Goal: Task Accomplishment & Management: Use online tool/utility

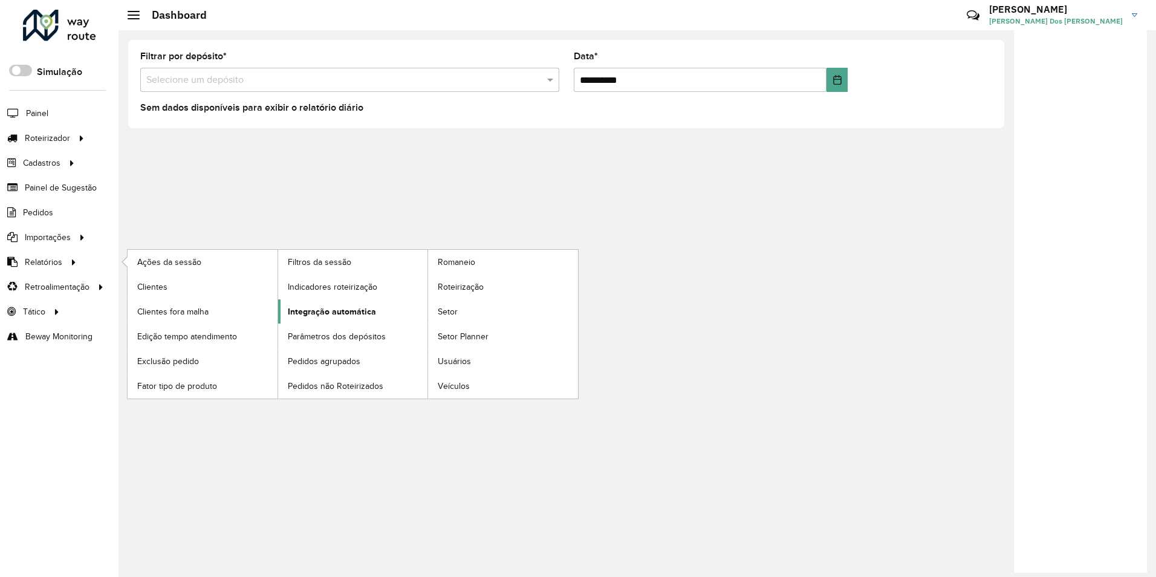
click at [333, 311] on span "Integração automática" at bounding box center [332, 311] width 88 height 13
click at [333, 314] on span "Integração automática" at bounding box center [332, 311] width 88 height 13
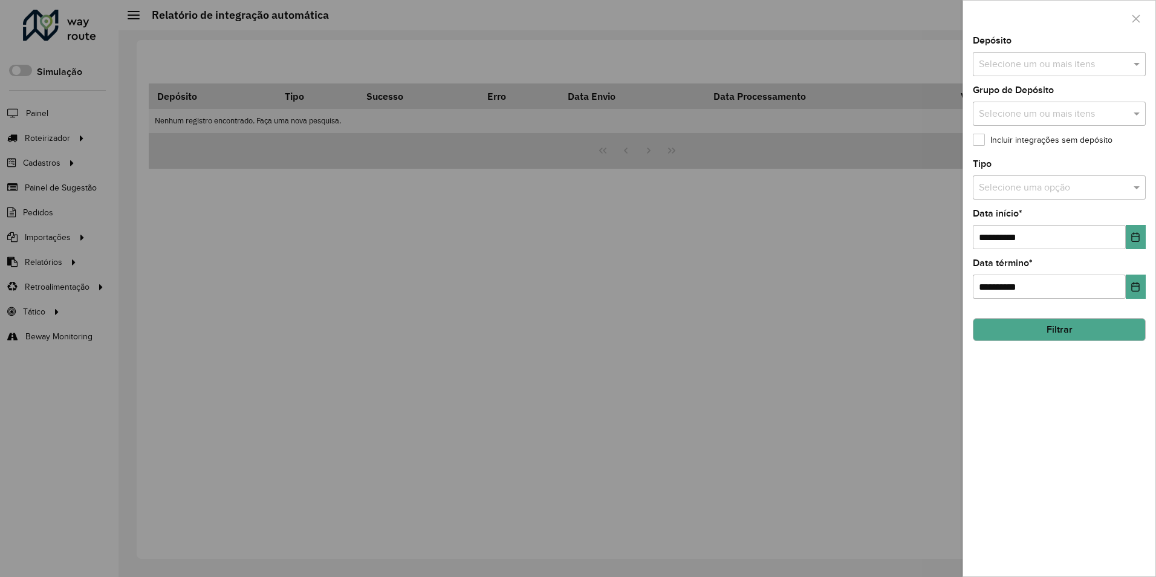
click at [1048, 181] on input "text" at bounding box center [1047, 188] width 137 height 15
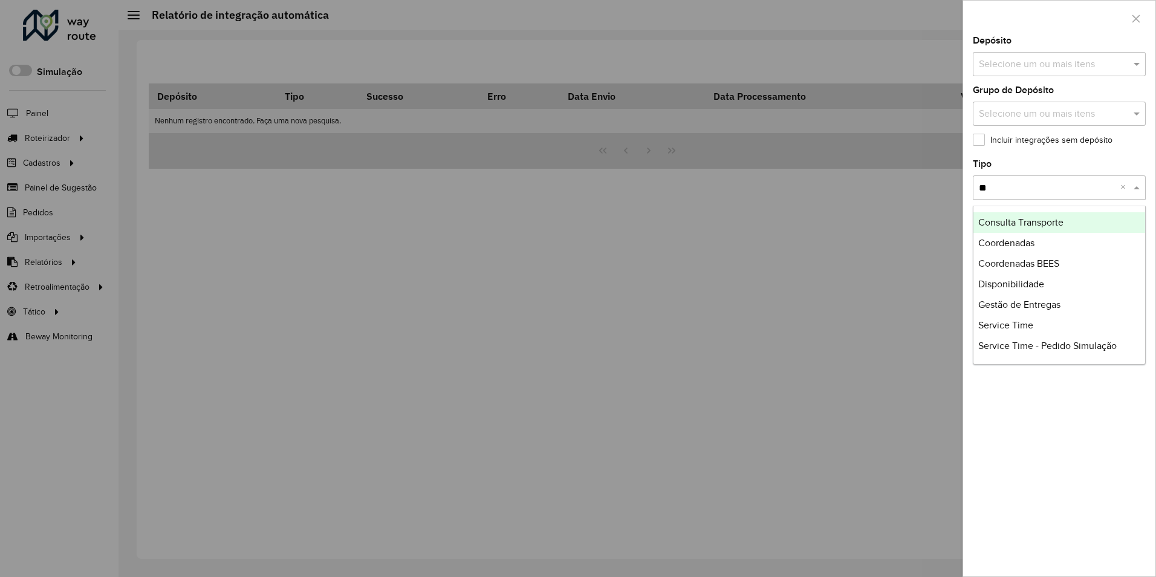
type input "***"
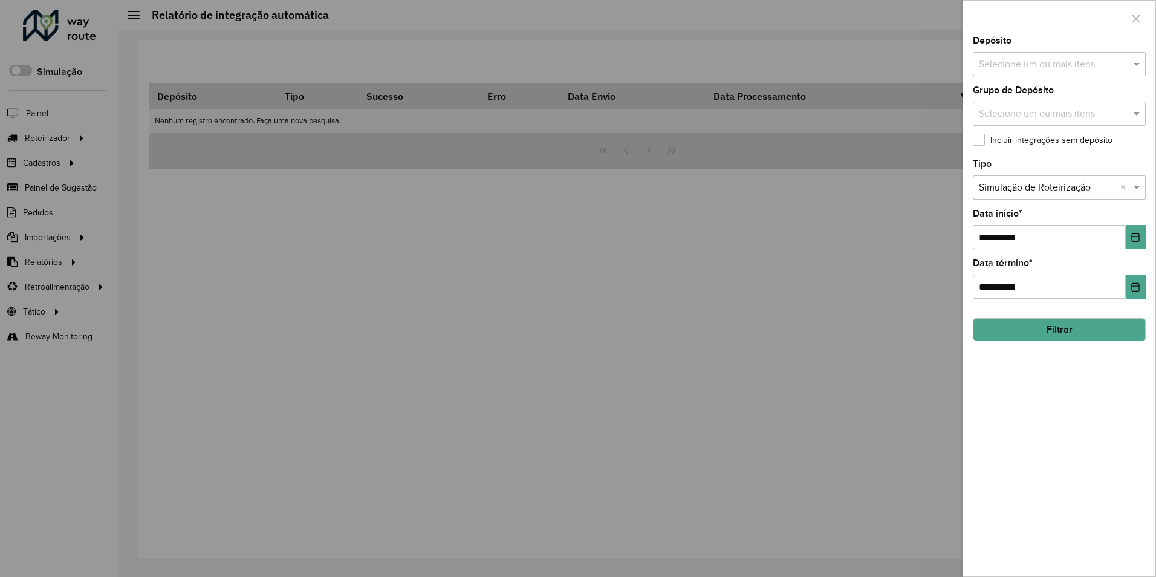
click at [1041, 68] on input "text" at bounding box center [1053, 64] width 155 height 15
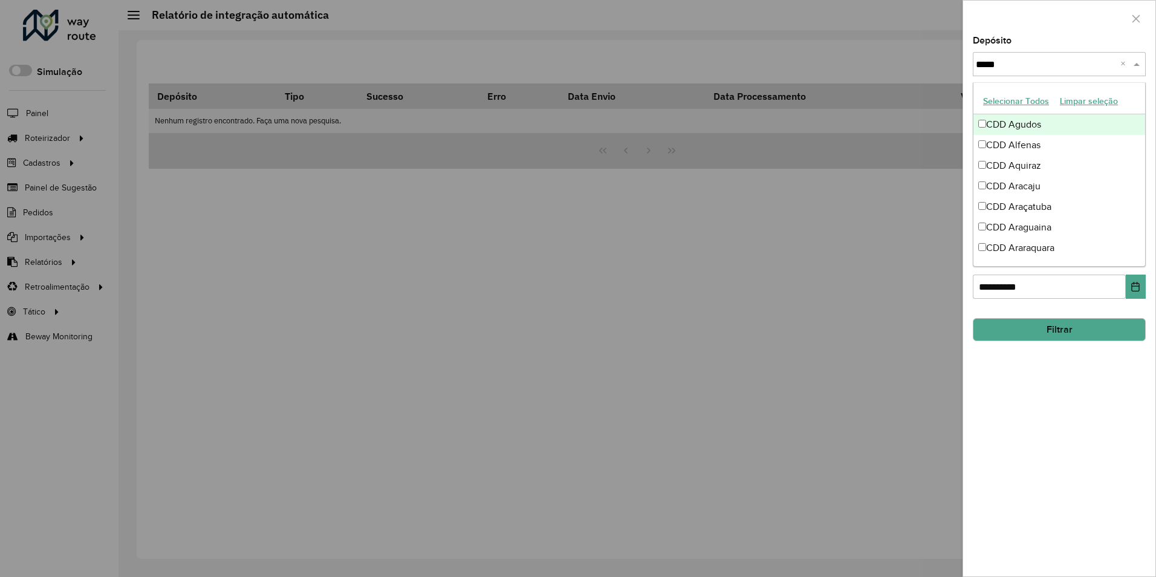
type input "******"
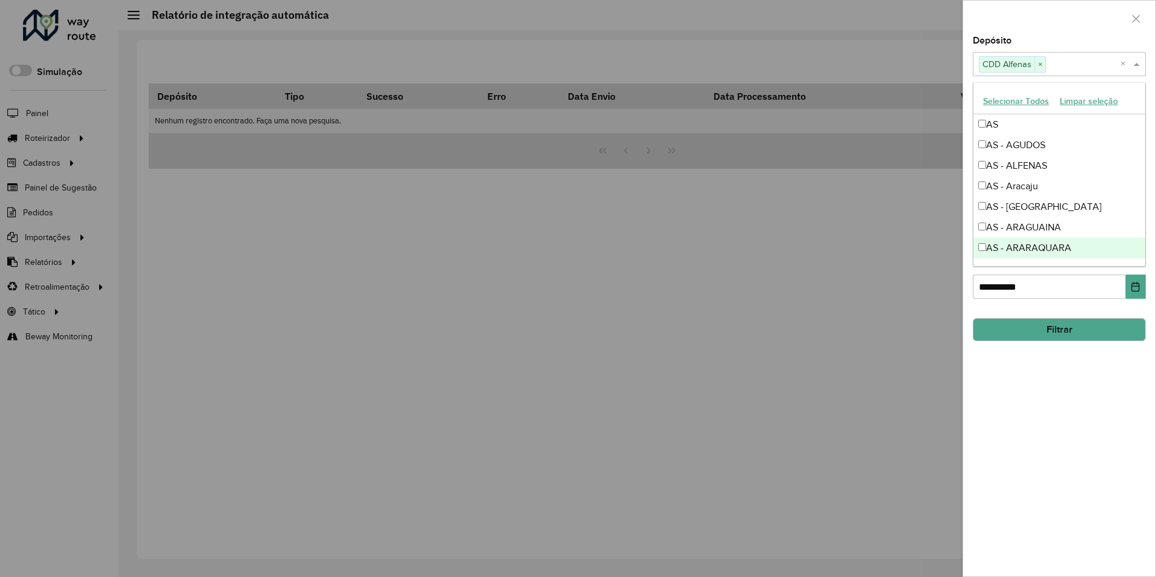
drag, startPoint x: 1100, startPoint y: 372, endPoint x: 1122, endPoint y: 296, distance: 78.7
click at [1100, 373] on div "**********" at bounding box center [1059, 306] width 192 height 540
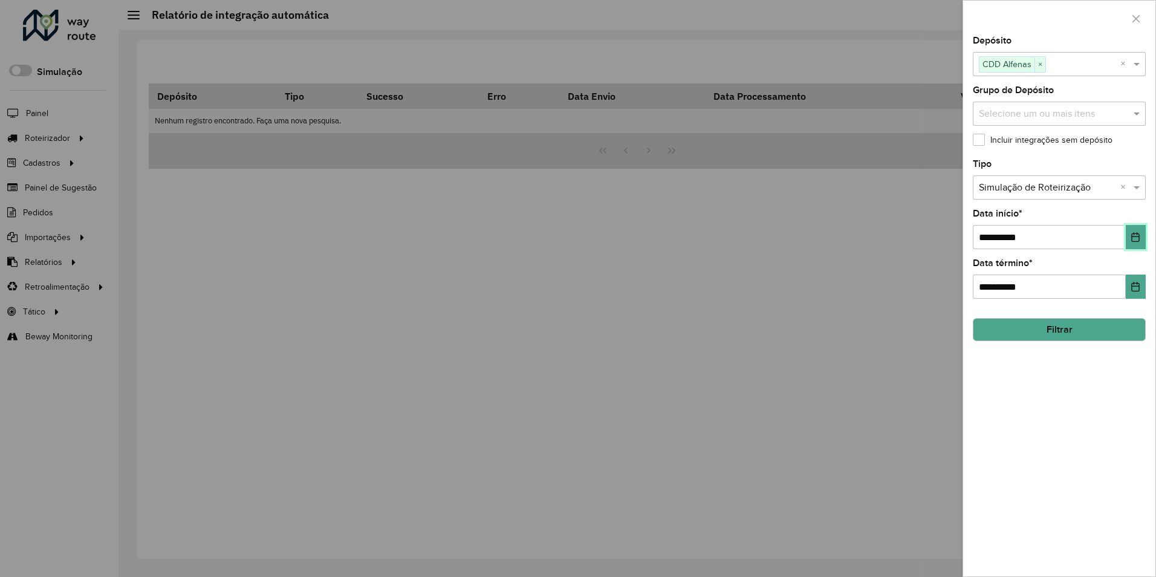
click at [1139, 230] on button "Choose Date" at bounding box center [1136, 237] width 20 height 24
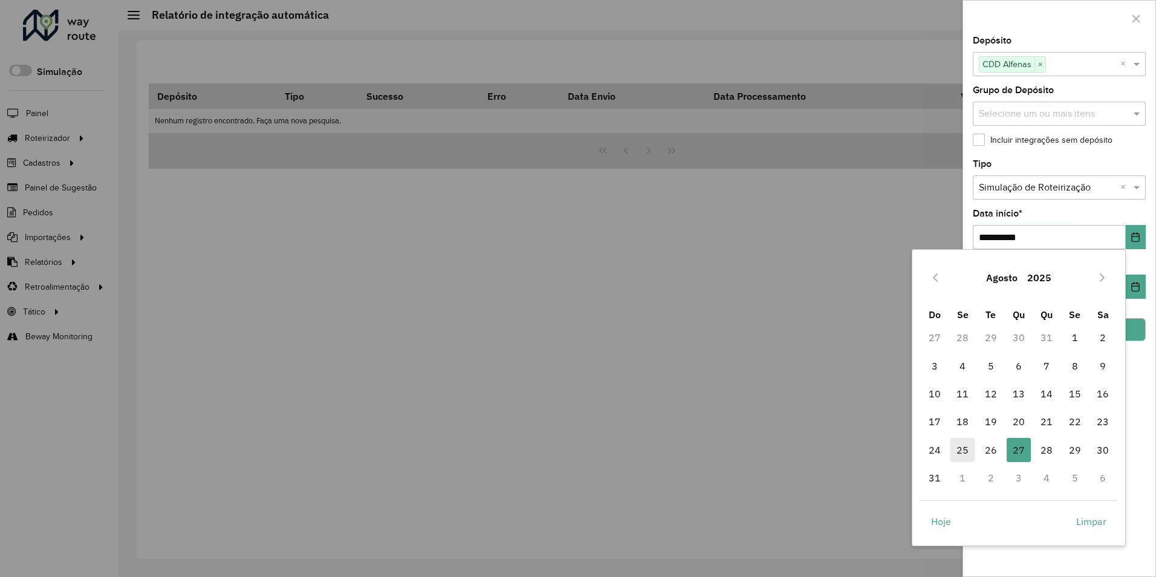
click at [968, 450] on span "25" at bounding box center [963, 450] width 24 height 24
type input "**********"
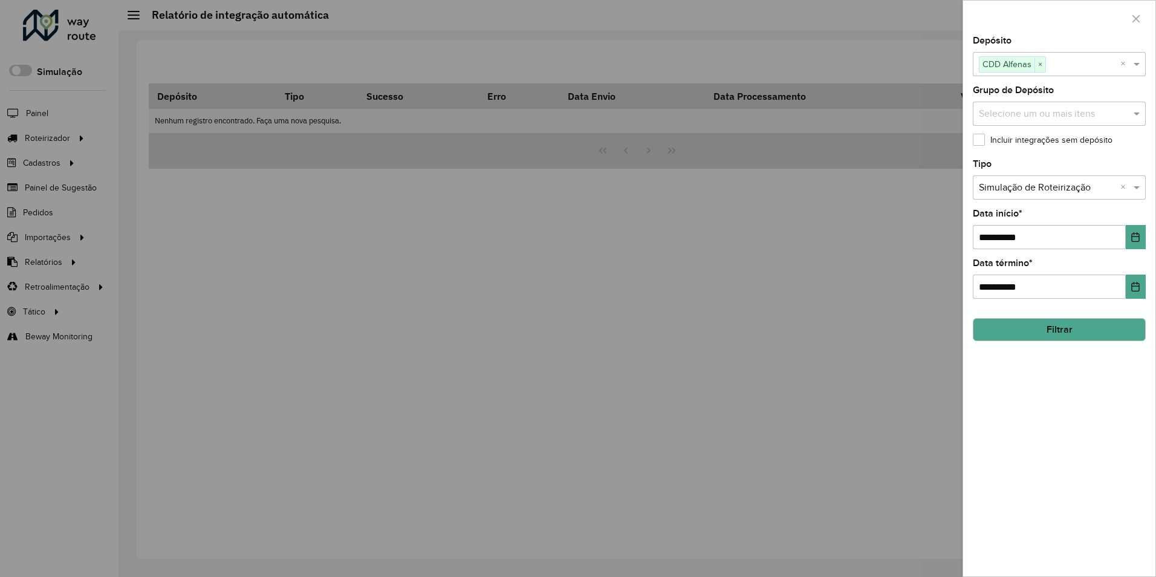
click at [1082, 319] on button "Filtrar" at bounding box center [1059, 329] width 173 height 23
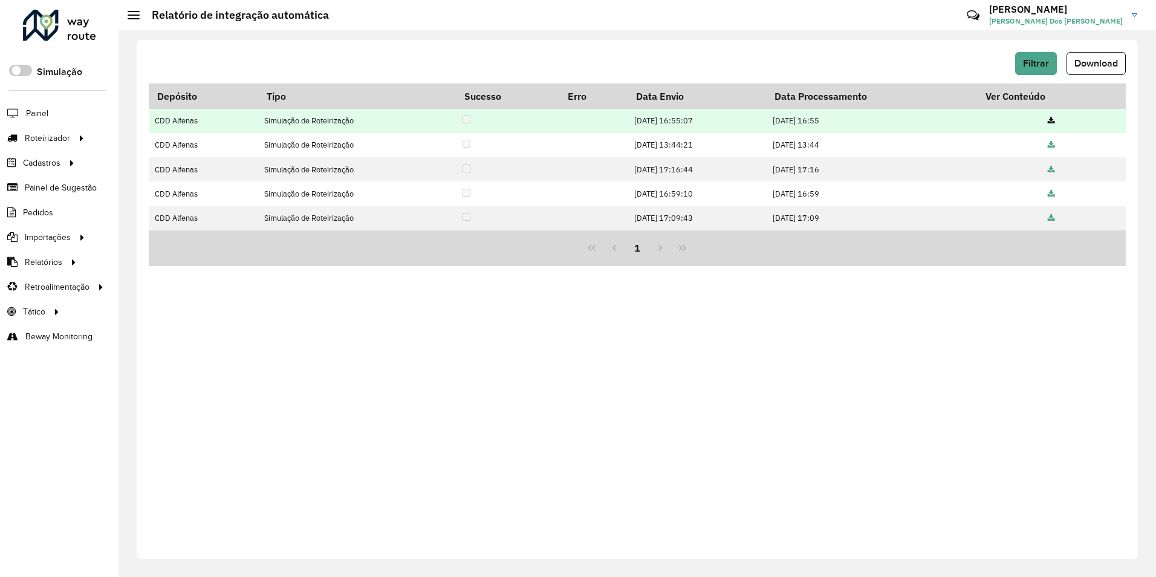
click at [1054, 117] on icon at bounding box center [1051, 121] width 7 height 8
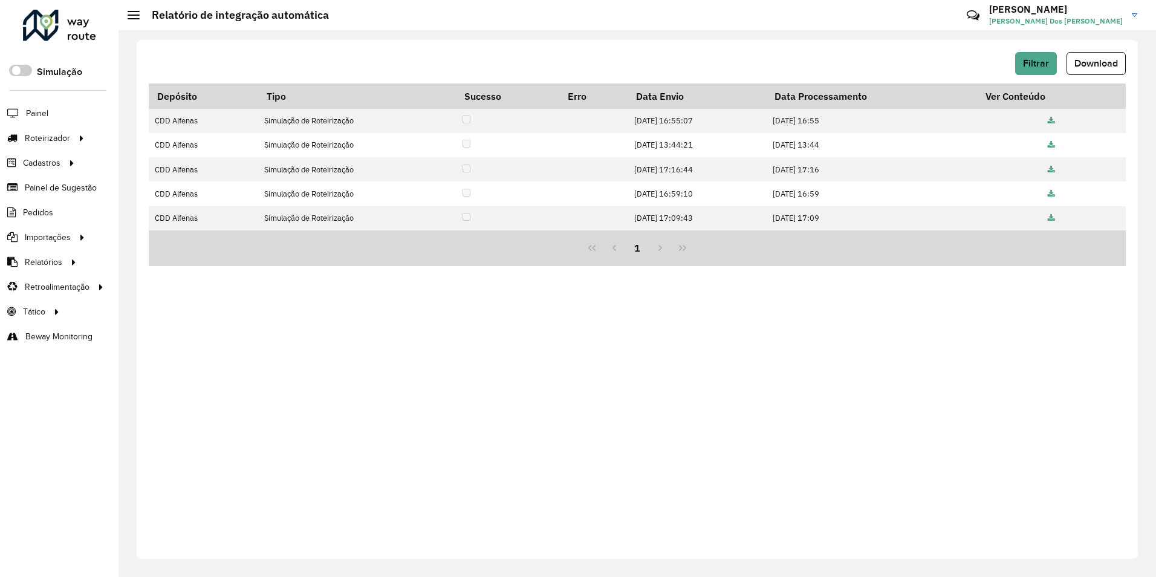
click at [798, 293] on div "Filtrar Download Depósito Tipo Sucesso Erro Data Envio Data Processamento Ver C…" at bounding box center [637, 299] width 1001 height 519
click at [1031, 60] on span "Filtrar" at bounding box center [1036, 63] width 26 height 10
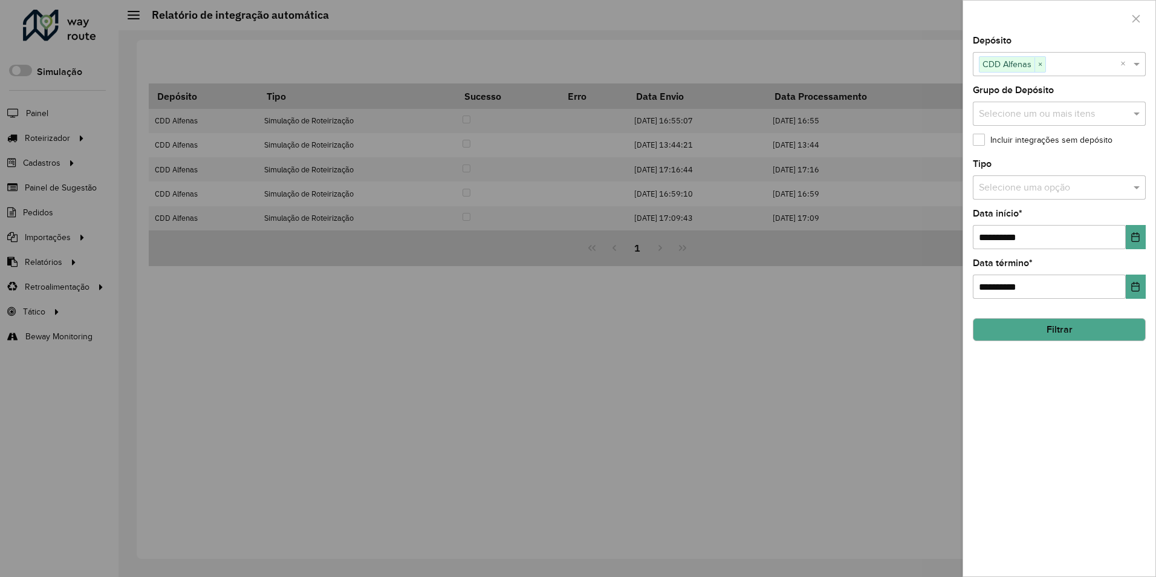
click at [1075, 140] on label "Incluir integrações sem depósito" at bounding box center [1043, 140] width 140 height 13
click at [1083, 322] on button "Filtrar" at bounding box center [1059, 329] width 173 height 23
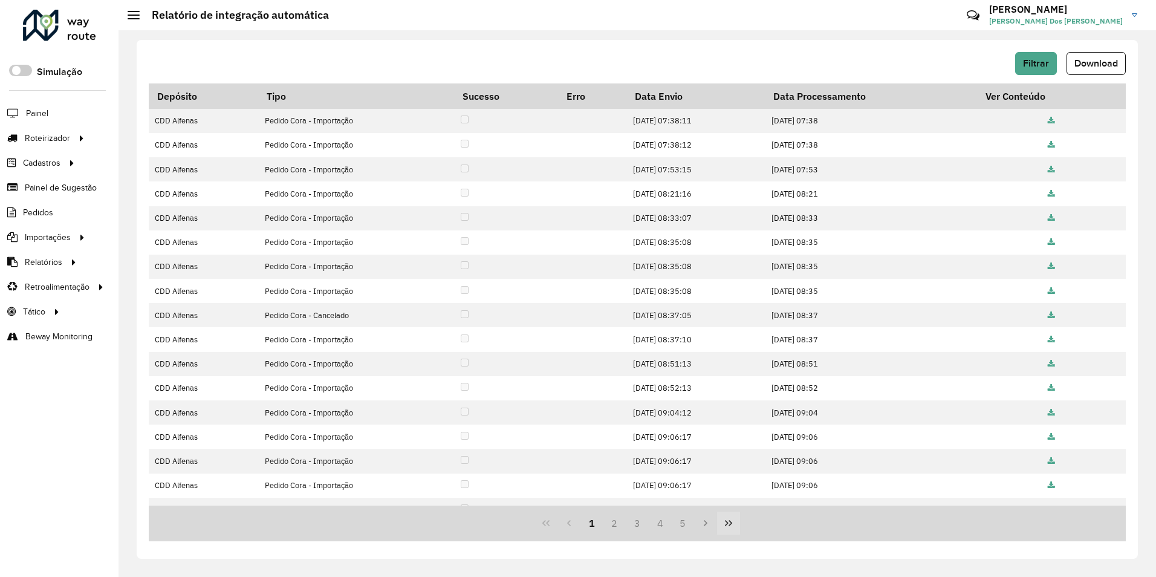
click at [734, 524] on button "Last Page" at bounding box center [728, 523] width 23 height 23
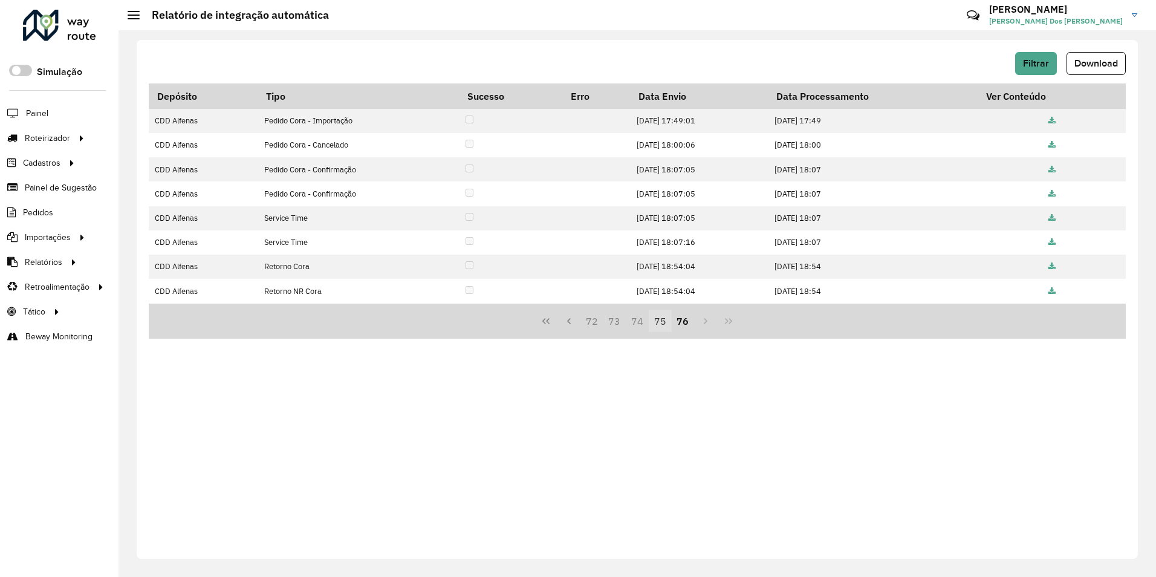
click at [666, 321] on button "75" at bounding box center [660, 321] width 23 height 23
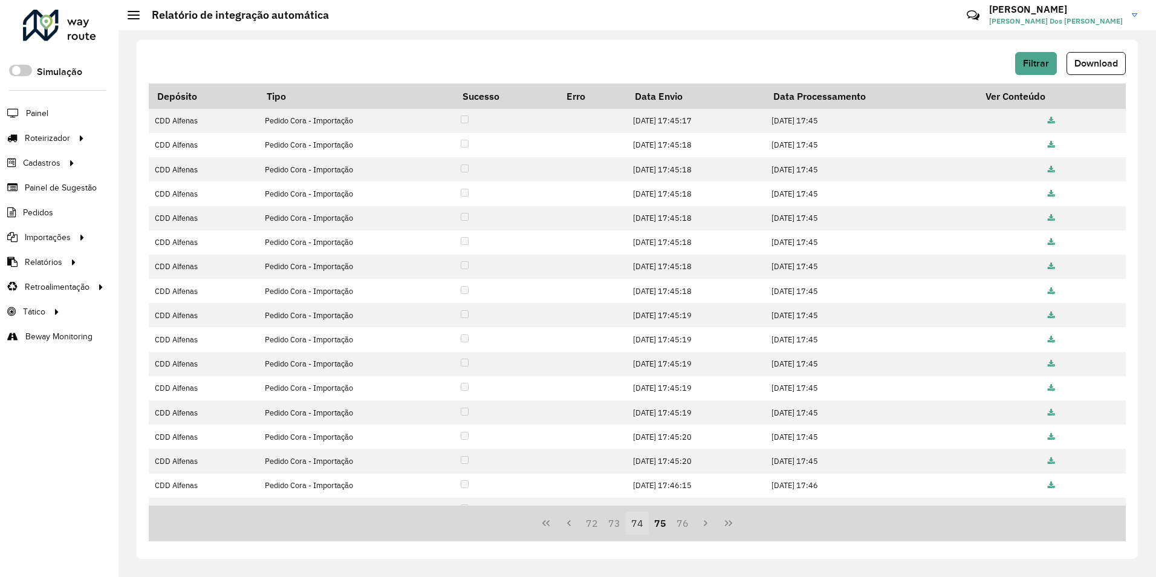
click at [637, 526] on button "74" at bounding box center [637, 523] width 23 height 23
click at [576, 526] on button "Previous Page" at bounding box center [569, 523] width 23 height 23
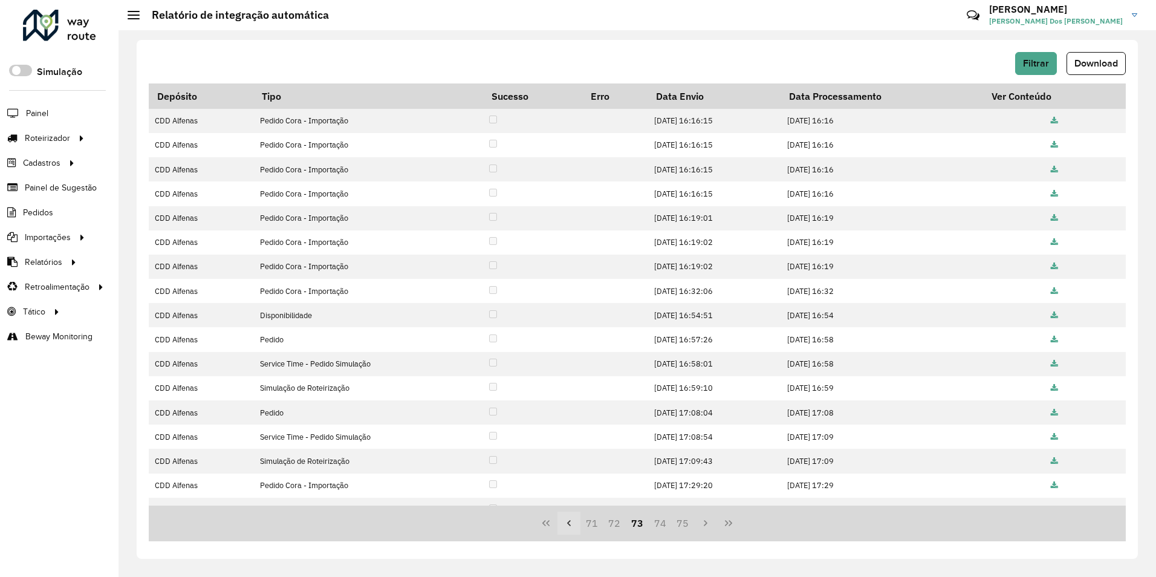
click at [576, 526] on button "Previous Page" at bounding box center [569, 523] width 23 height 23
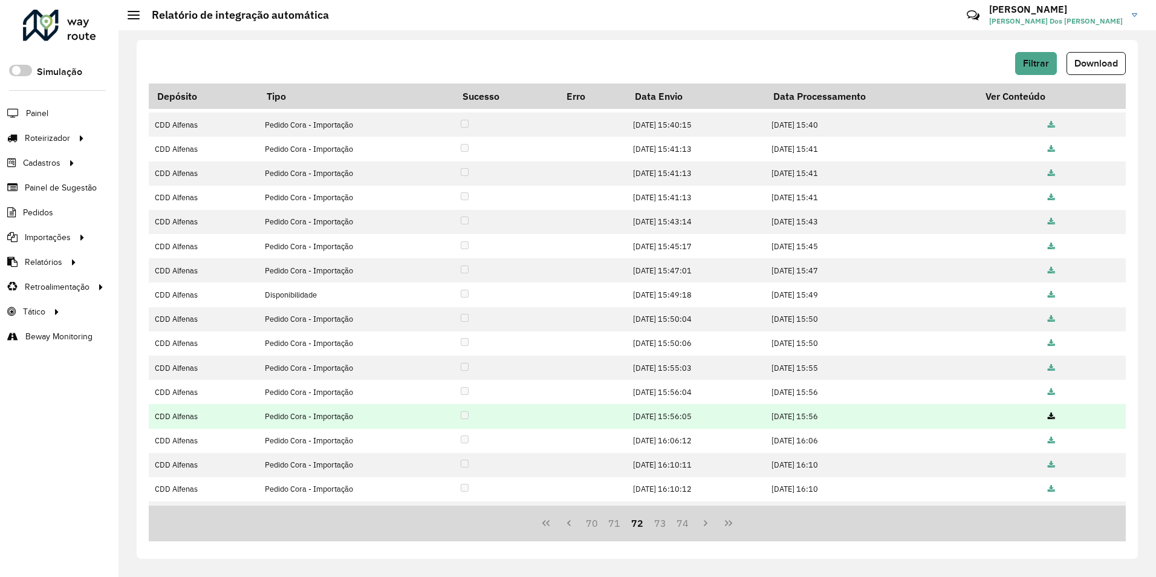
scroll to position [90, 0]
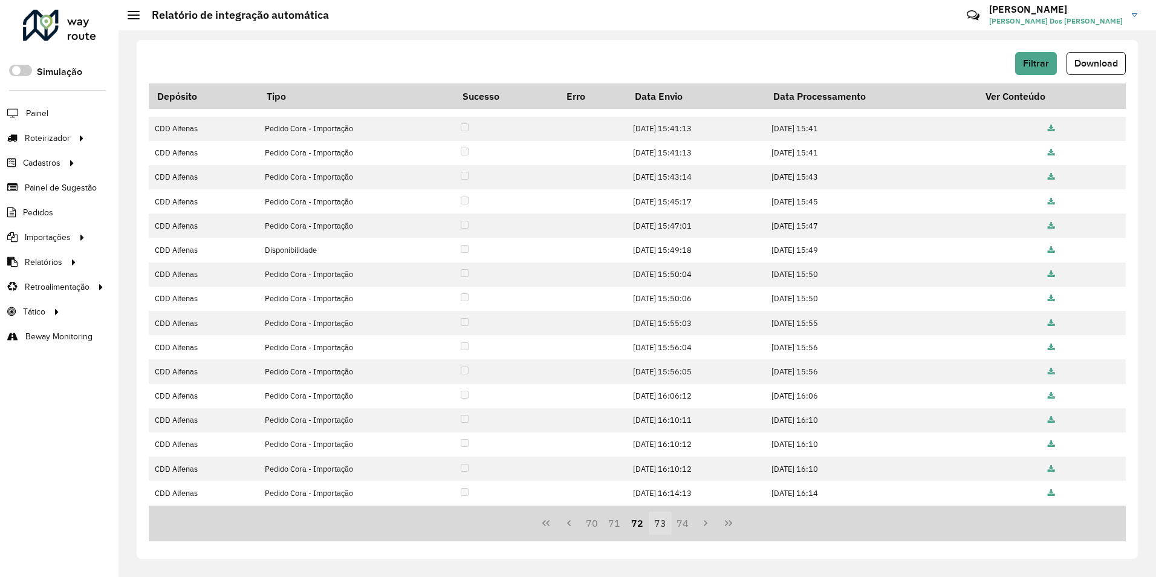
click at [657, 529] on button "73" at bounding box center [660, 523] width 23 height 23
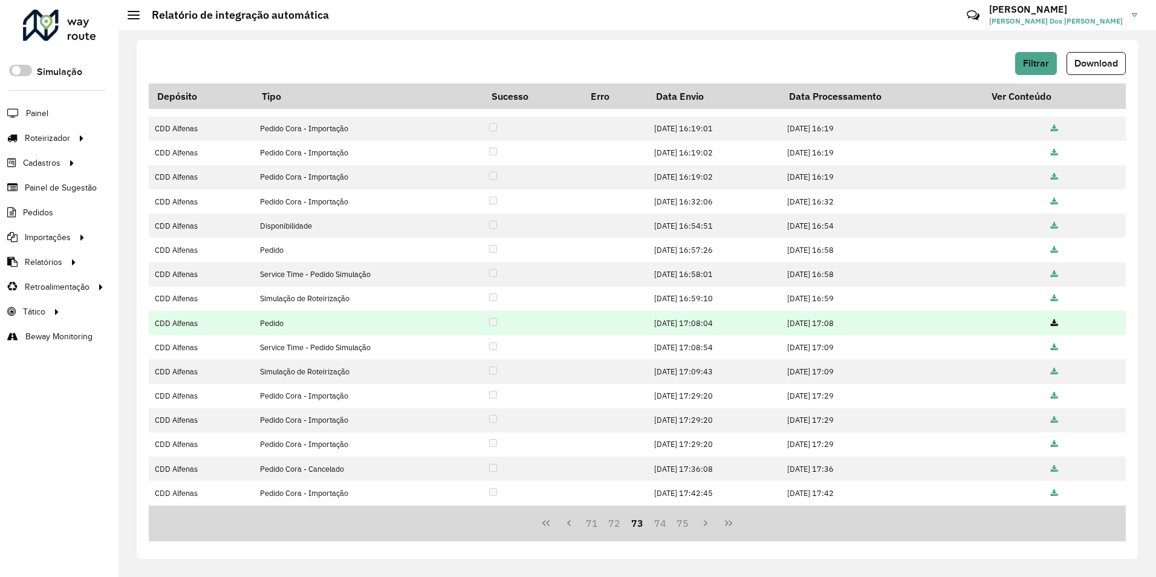
click at [1053, 323] on icon at bounding box center [1054, 324] width 7 height 8
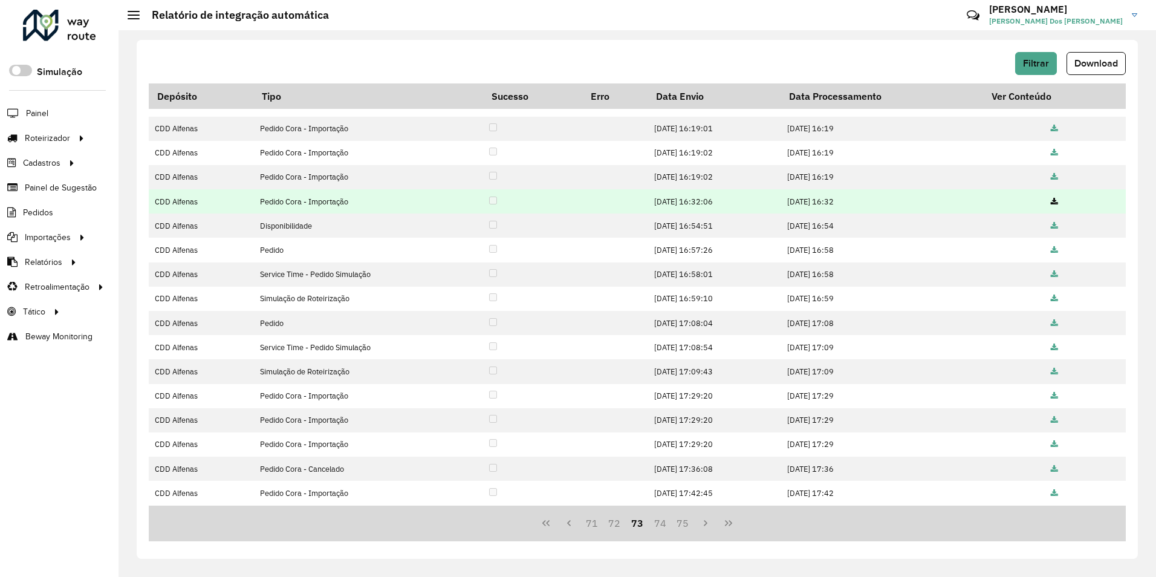
click at [1055, 203] on icon at bounding box center [1054, 202] width 7 height 8
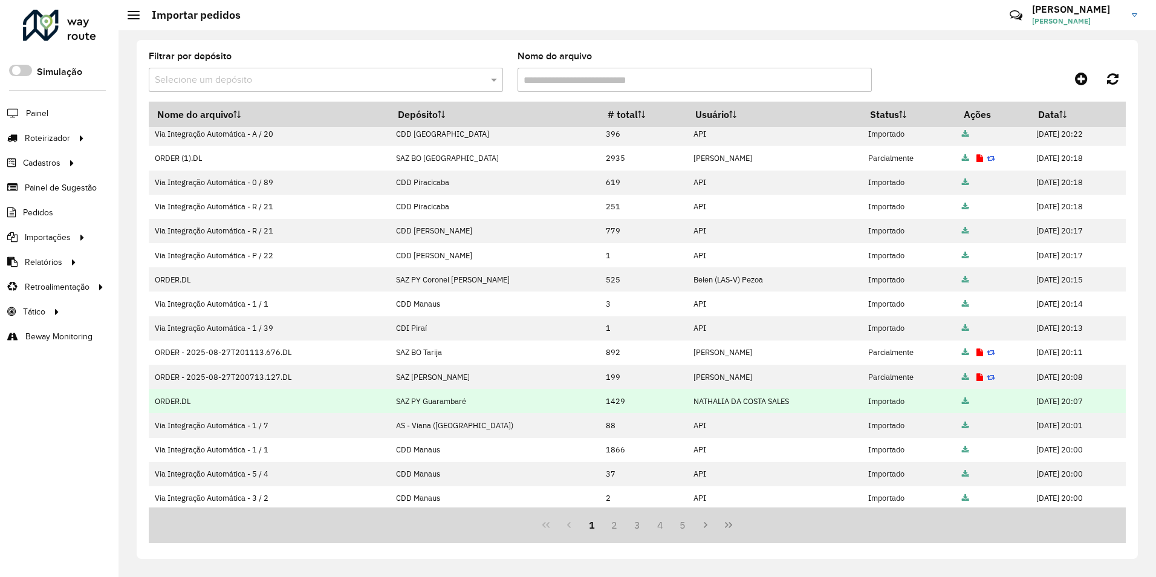
scroll to position [106, 0]
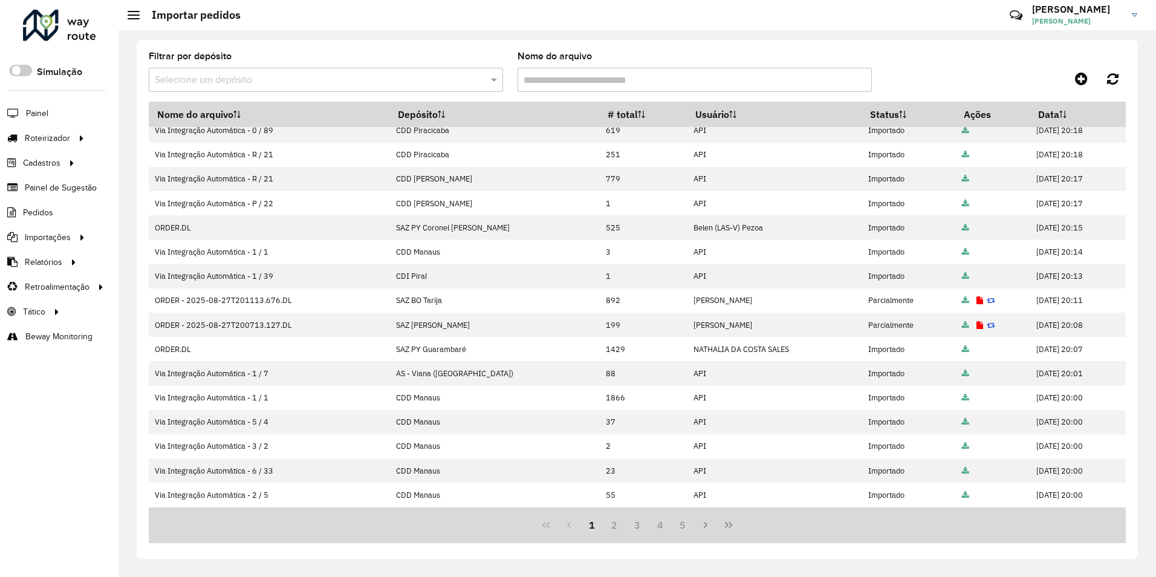
click at [360, 87] on div "Selecione um depósito" at bounding box center [326, 80] width 354 height 24
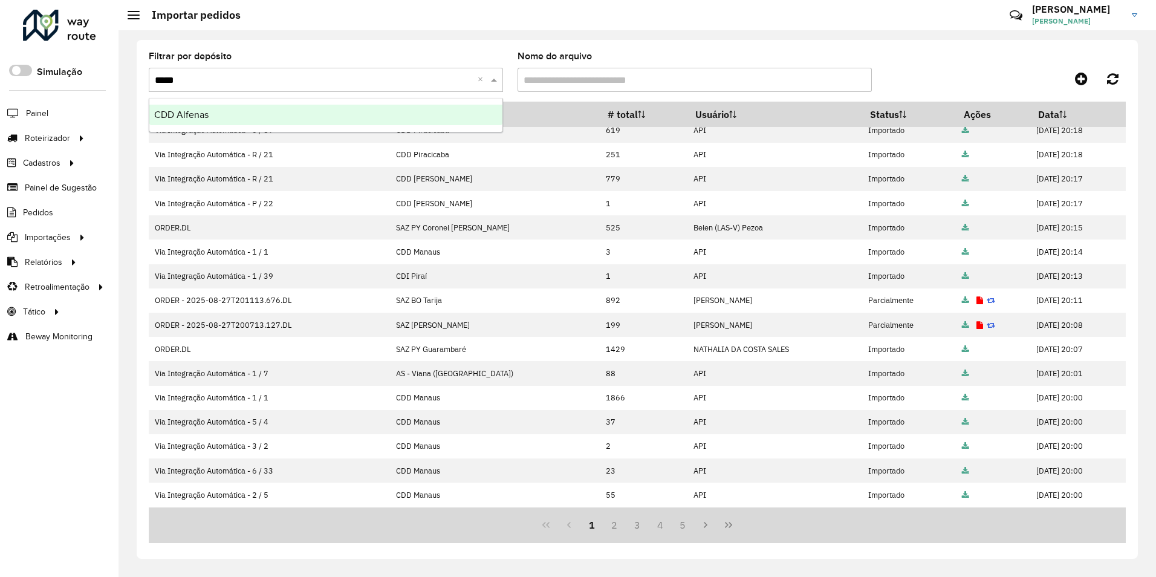
type input "******"
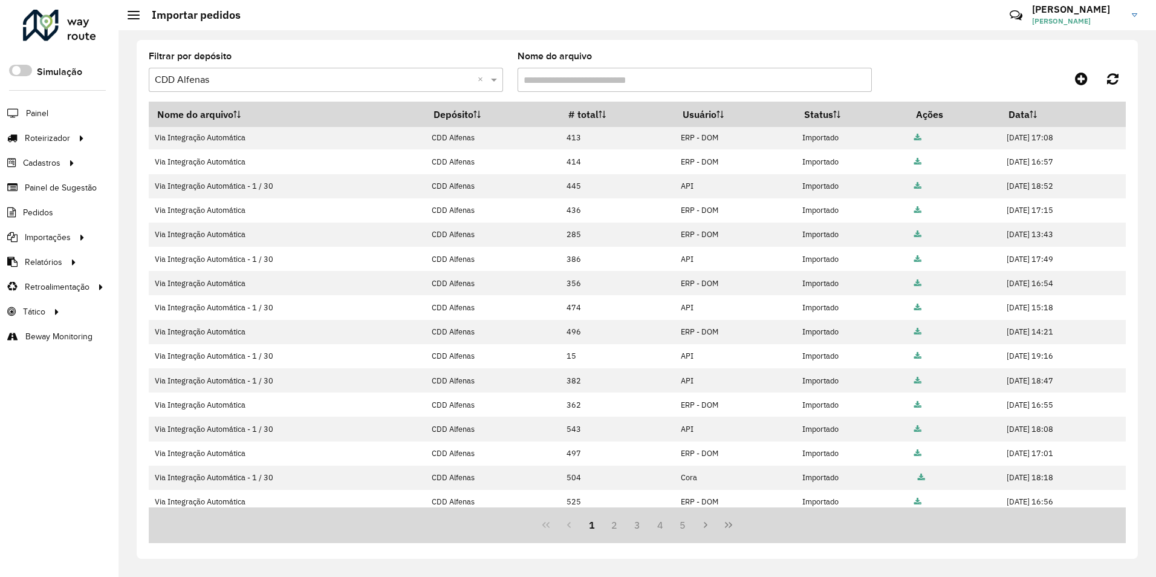
scroll to position [48, 0]
